Goal: Information Seeking & Learning: Find specific fact

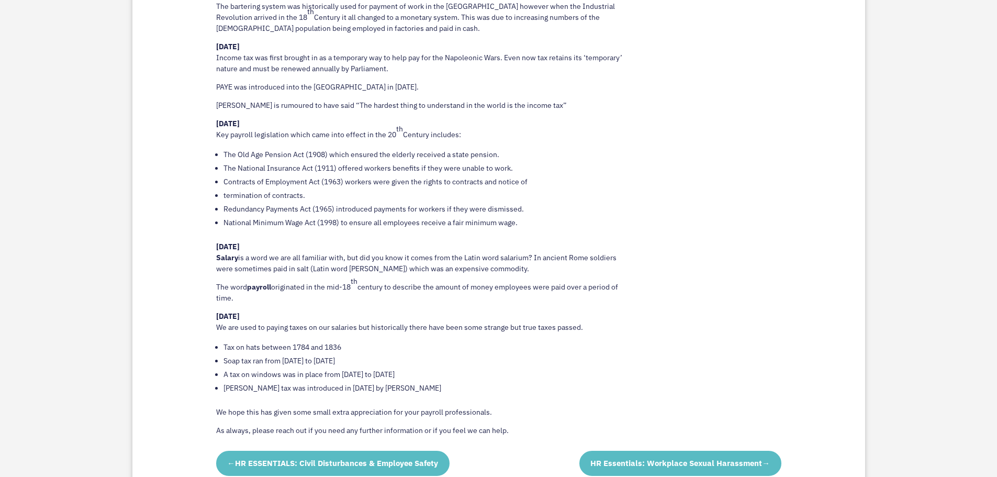
scroll to position [765, 0]
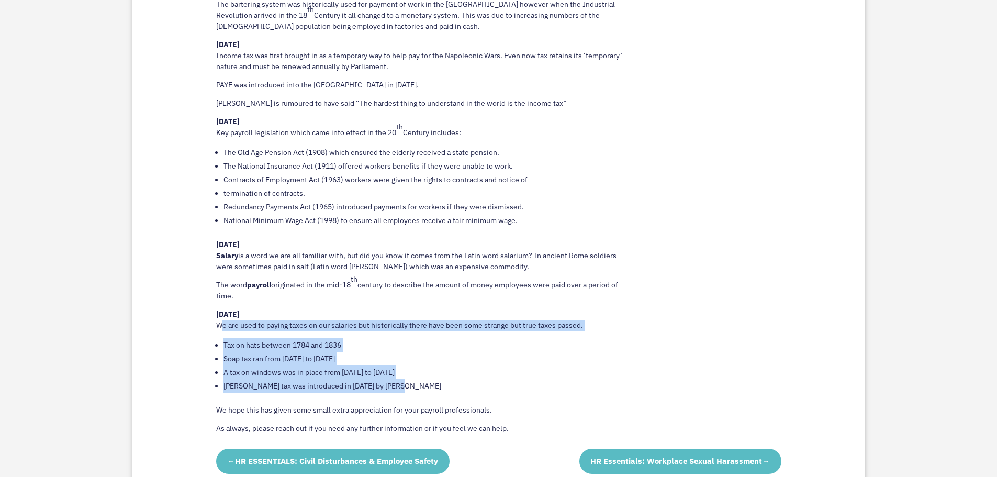
drag, startPoint x: 399, startPoint y: 385, endPoint x: 207, endPoint y: 327, distance: 199.9
click at [207, 327] on div "Interesting Payroll Facts to celebrate National Payroll Week [PERSON_NAME], our…" at bounding box center [498, 166] width 732 height 699
copy div "We are used to paying taxes on our salaries but historically there have been so…"
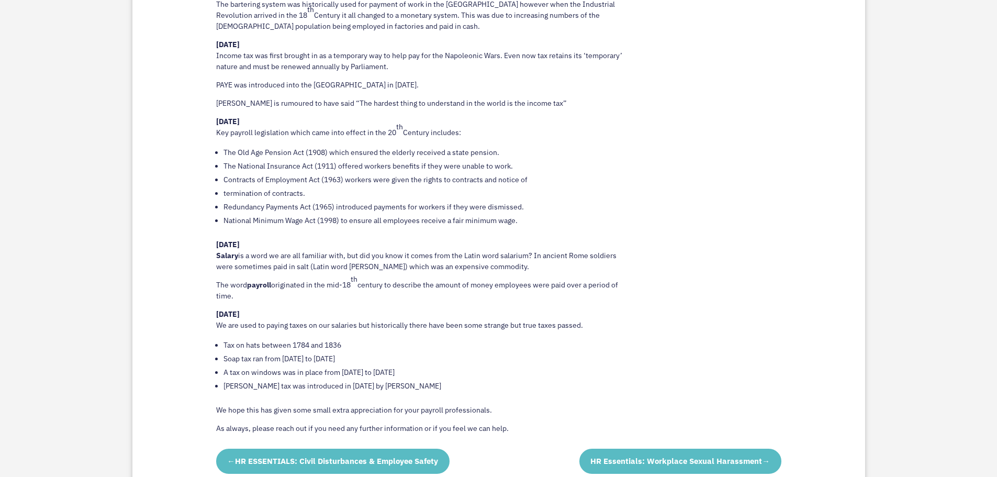
click at [467, 274] on p "[DATE] Salary is a word we are all familiar with, but did you know it comes fro…" at bounding box center [424, 259] width 416 height 40
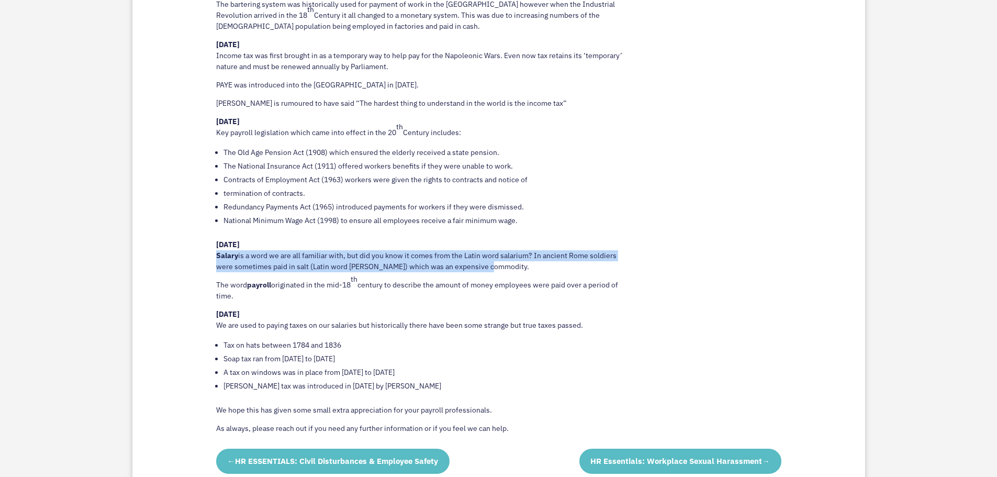
drag, startPoint x: 481, startPoint y: 267, endPoint x: 207, endPoint y: 257, distance: 274.8
click at [207, 257] on div "Interesting Payroll Facts to celebrate National Payroll Week [PERSON_NAME], our…" at bounding box center [498, 166] width 732 height 699
copy p "Salary is a word we are all familiar with, but did you know it comes from the L…"
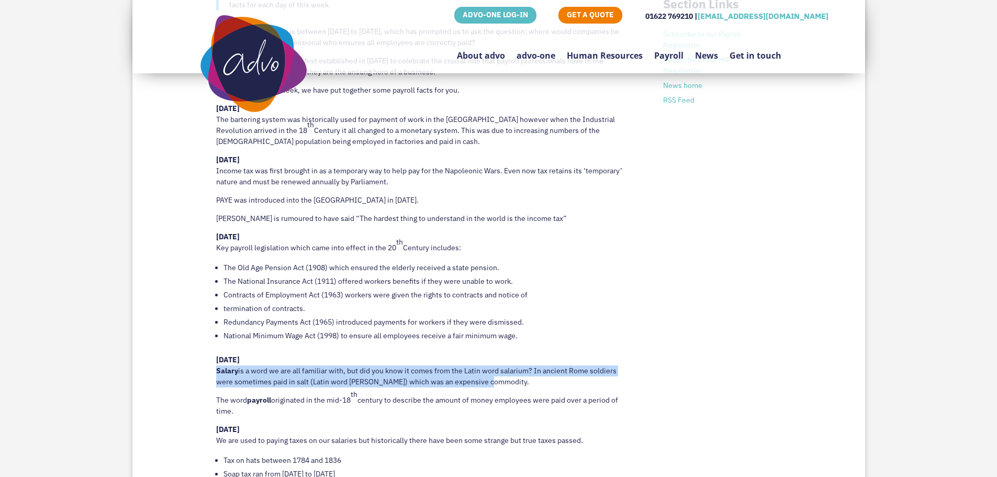
scroll to position [648, 0]
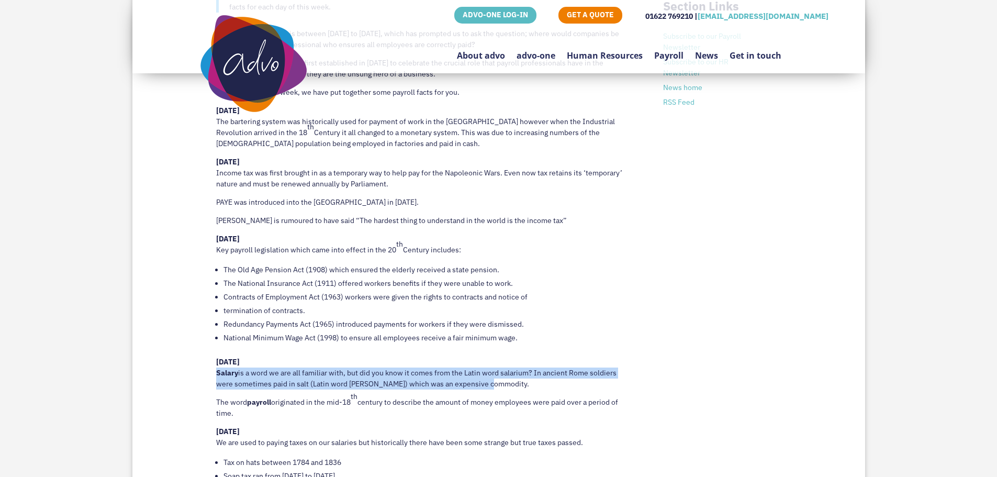
drag, startPoint x: 560, startPoint y: 221, endPoint x: 212, endPoint y: 227, distance: 348.0
click at [212, 227] on div "Interesting Payroll Facts to celebrate National Payroll Week [PERSON_NAME], our…" at bounding box center [498, 283] width 732 height 699
copy p "[PERSON_NAME] is rumoured to have said “The hardest thing to understand in the …"
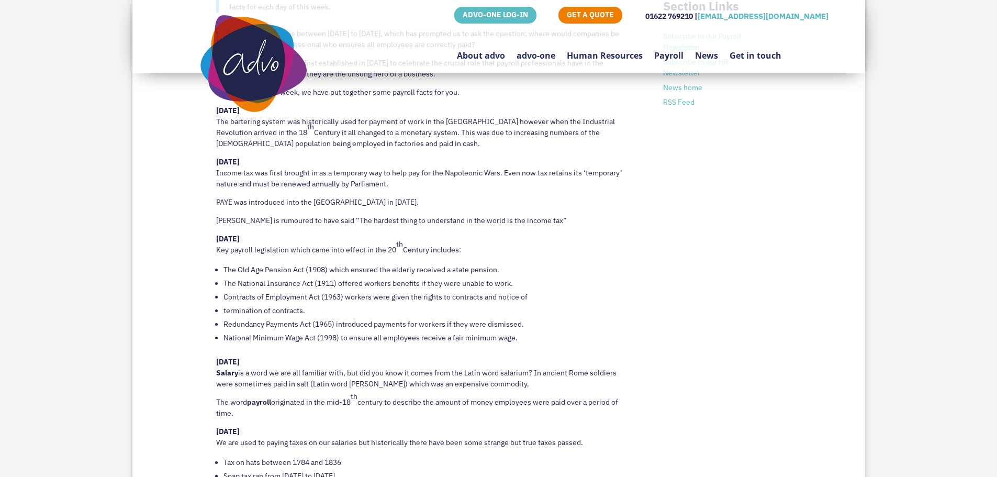
click at [91, 356] on div "POSTED: [DATE] Interesting Payroll Facts Celebrating Payroll history Interestin…" at bounding box center [498, 97] width 997 height 1071
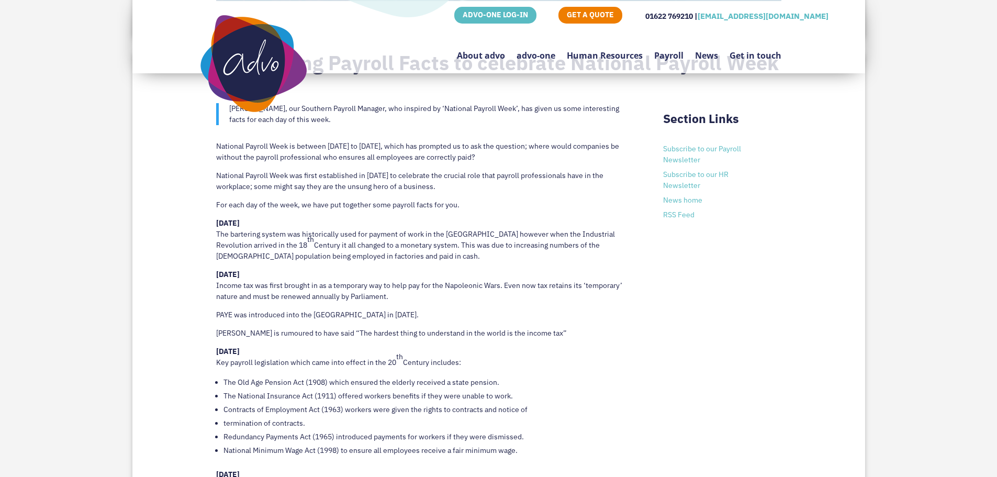
scroll to position [533, 0]
click at [224, 186] on p "National Payroll Week was first established in [DATE] to celebrate the crucial …" at bounding box center [424, 186] width 416 height 29
